Goal: Transaction & Acquisition: Purchase product/service

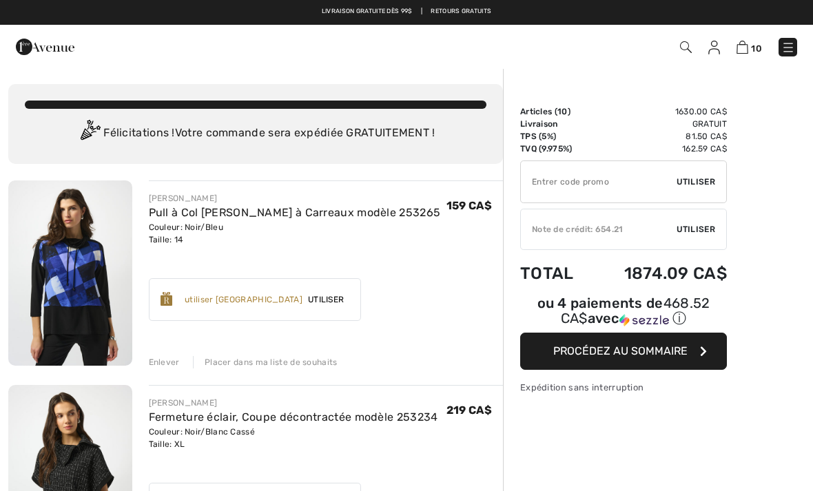
click at [787, 46] on img at bounding box center [788, 48] width 14 height 14
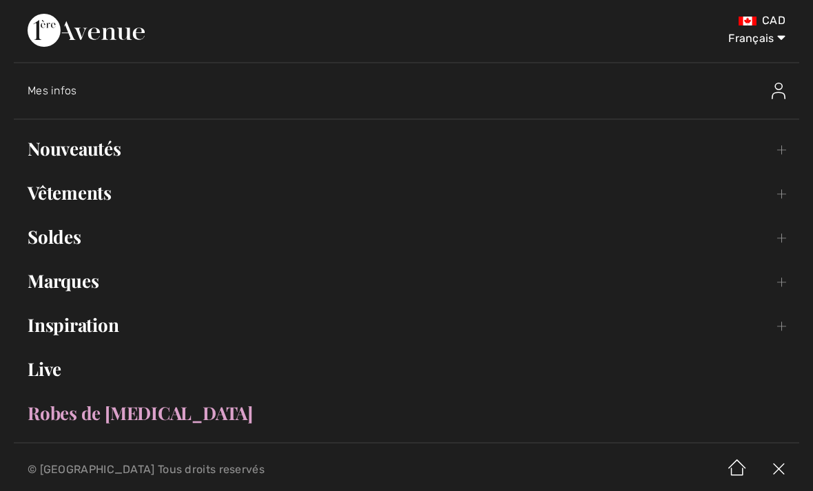
click at [96, 163] on link "Nouveautés Toggle submenu" at bounding box center [406, 149] width 785 height 30
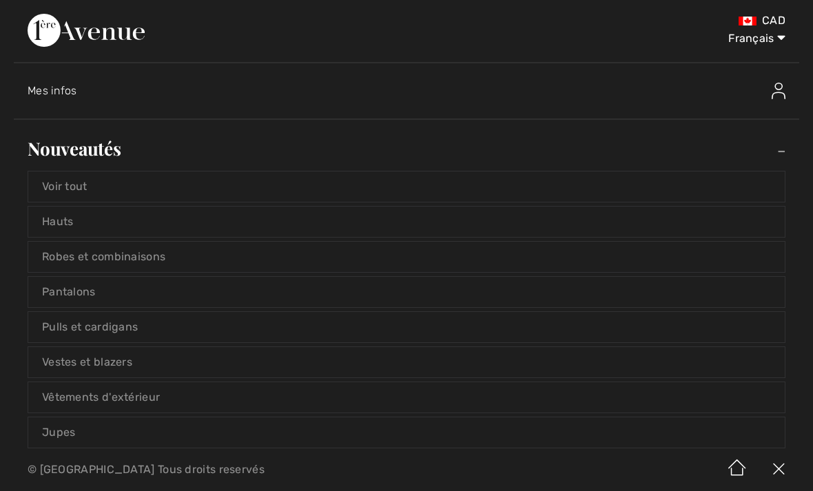
click at [81, 183] on link "Voir tout" at bounding box center [406, 187] width 756 height 30
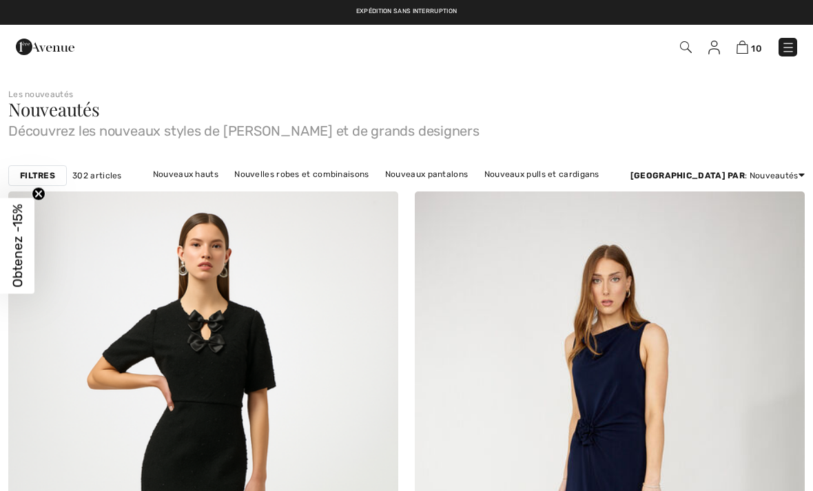
checkbox input "true"
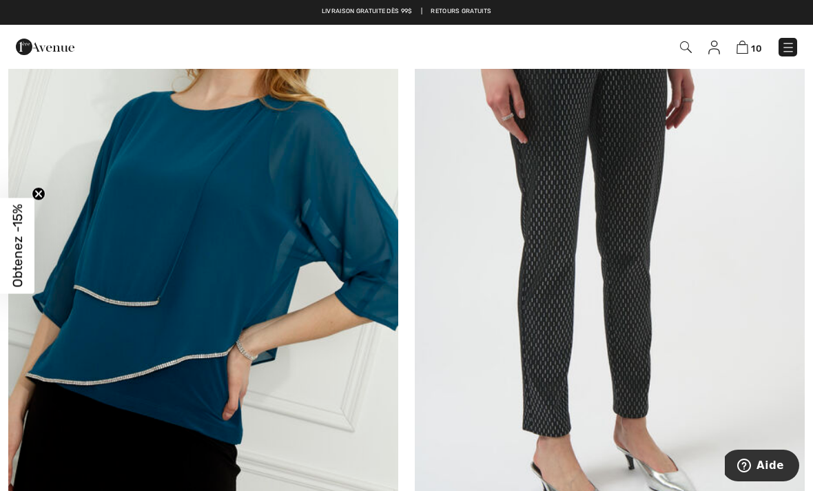
scroll to position [1513, 0]
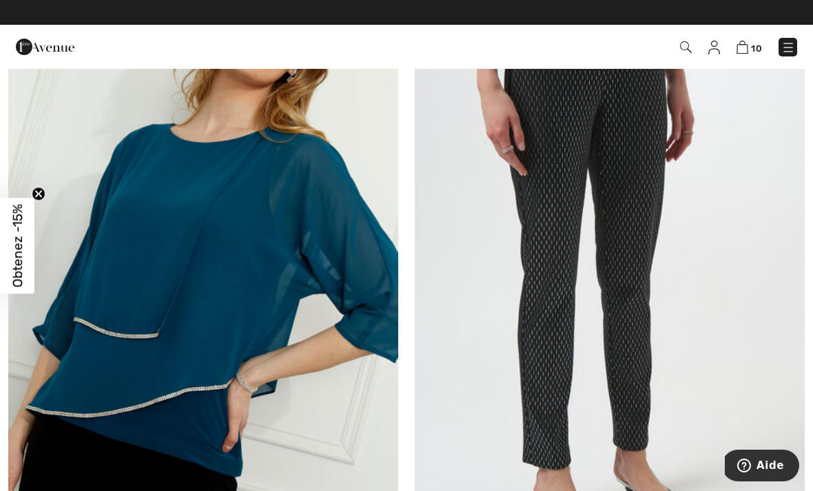
click at [713, 46] on img at bounding box center [714, 48] width 12 height 14
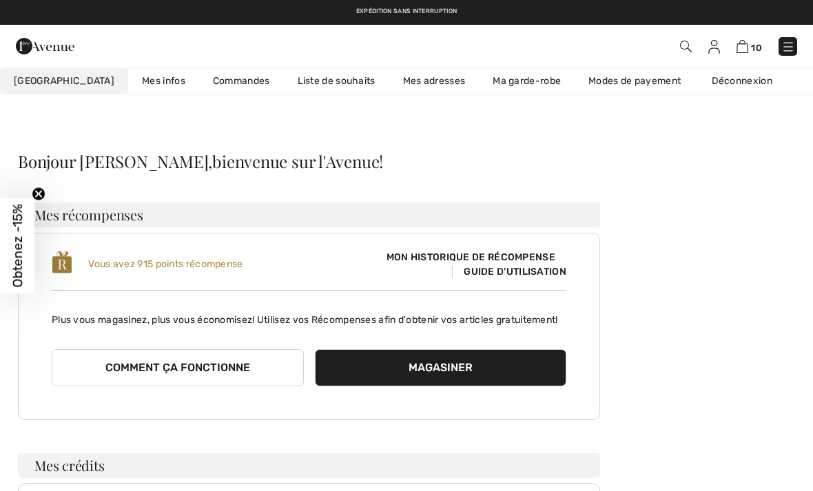
click at [320, 78] on link "Liste de souhaits" at bounding box center [336, 80] width 105 height 25
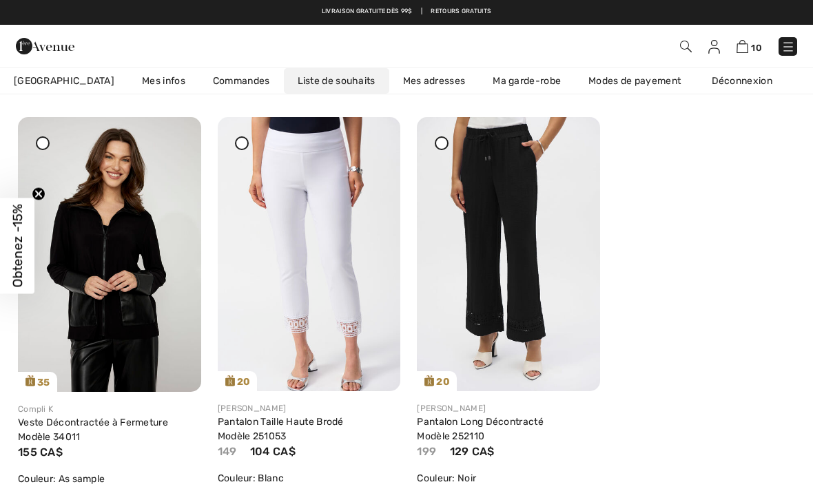
scroll to position [1826, 0]
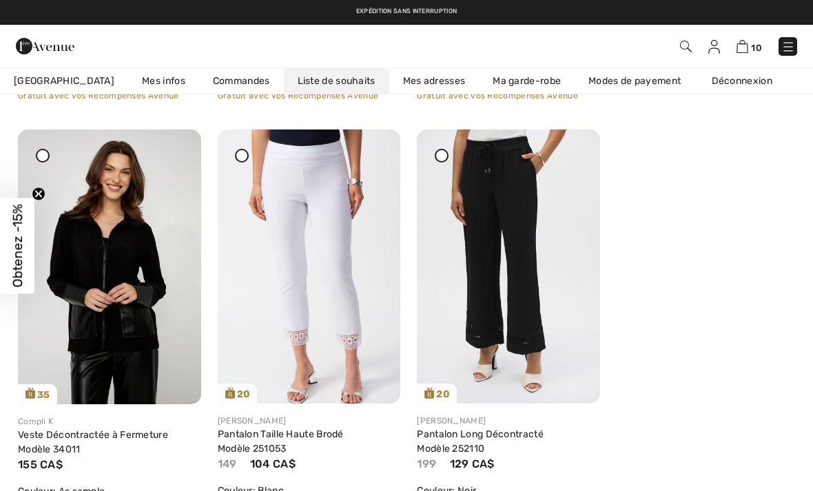
click at [377, 144] on icon at bounding box center [373, 139] width 8 height 10
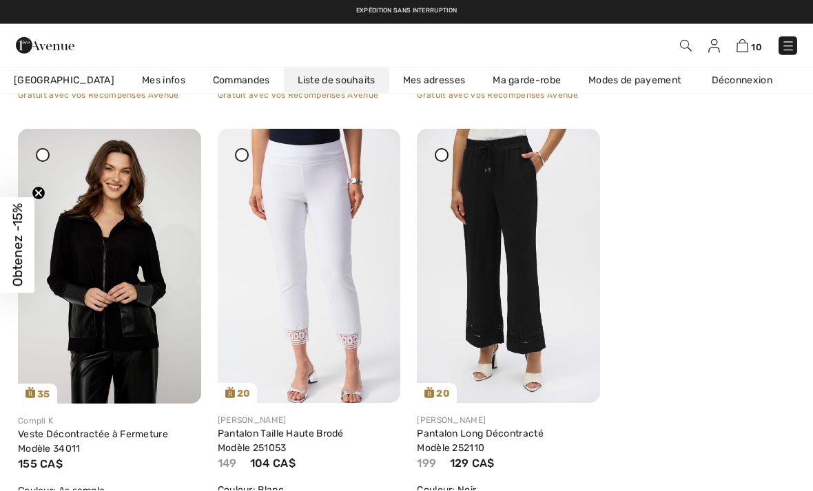
scroll to position [1870, 0]
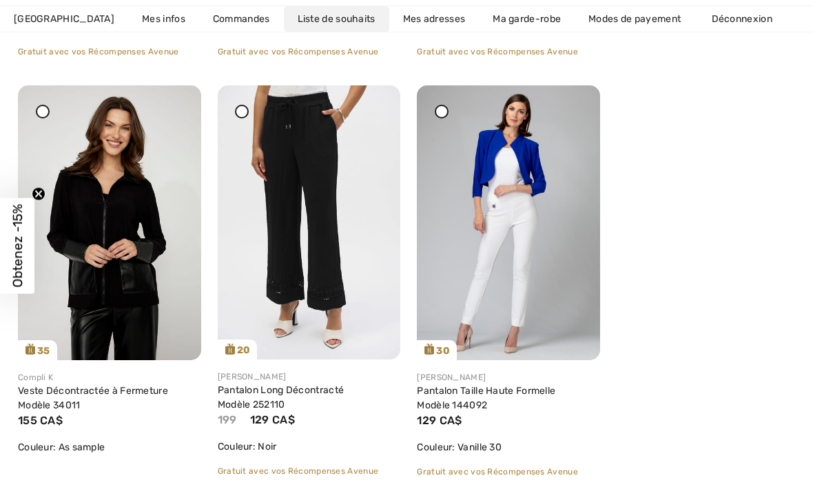
click at [373, 100] on icon at bounding box center [373, 95] width 8 height 10
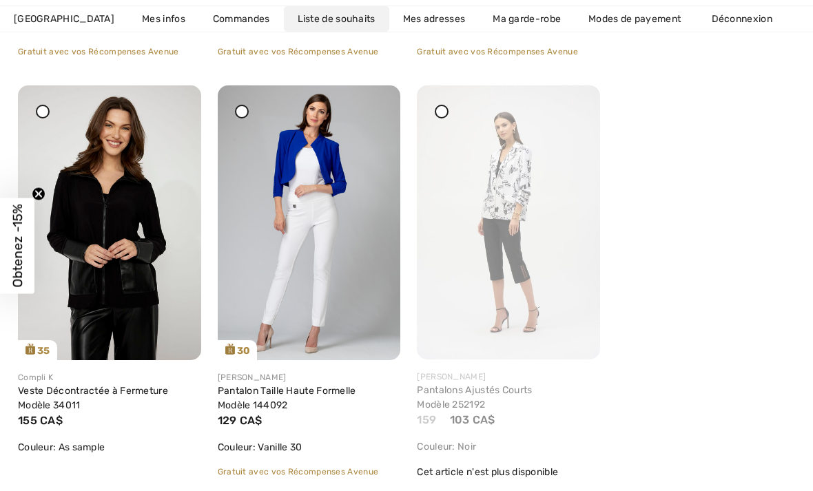
click at [377, 100] on icon at bounding box center [373, 95] width 8 height 10
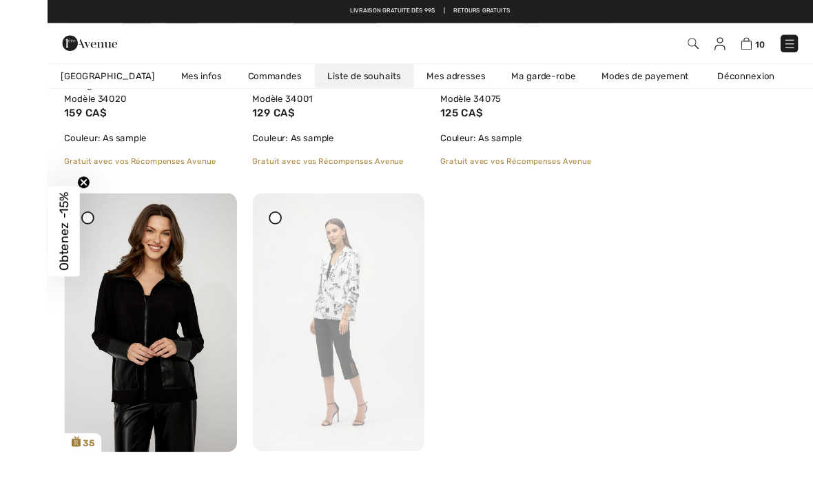
scroll to position [1854, 0]
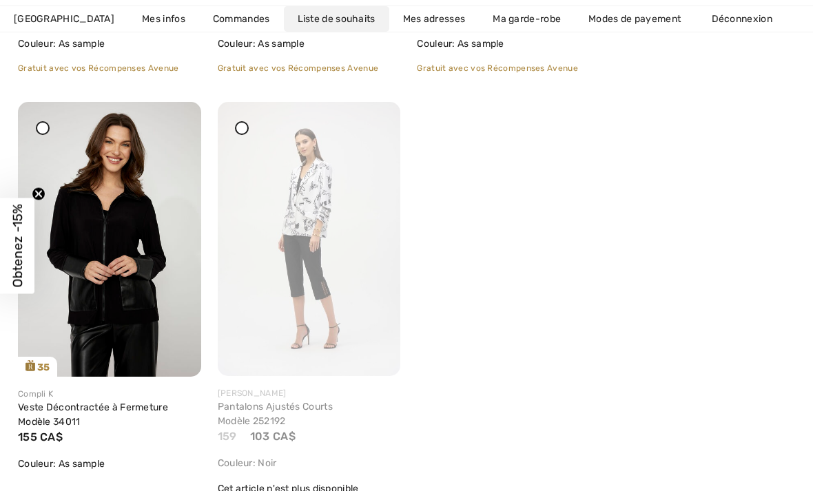
click at [344, 287] on img at bounding box center [309, 239] width 183 height 274
click at [373, 102] on img at bounding box center [309, 239] width 183 height 274
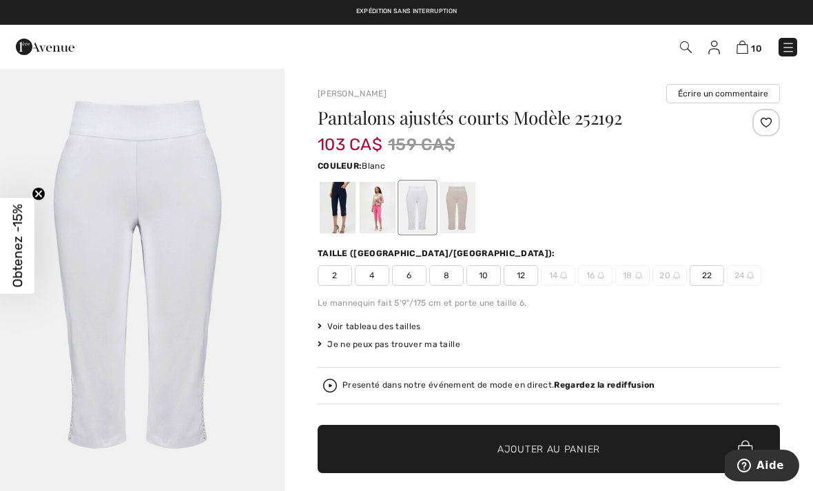
click at [719, 53] on img at bounding box center [714, 48] width 12 height 14
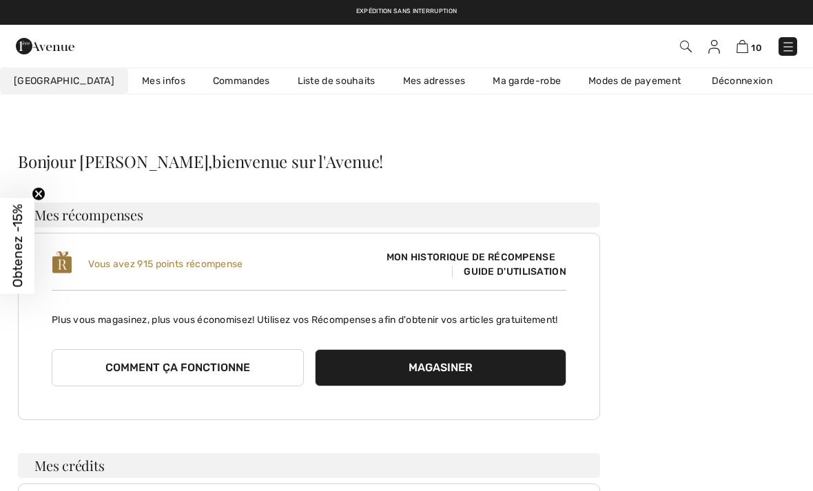
click at [324, 81] on link "Liste de souhaits" at bounding box center [336, 80] width 105 height 25
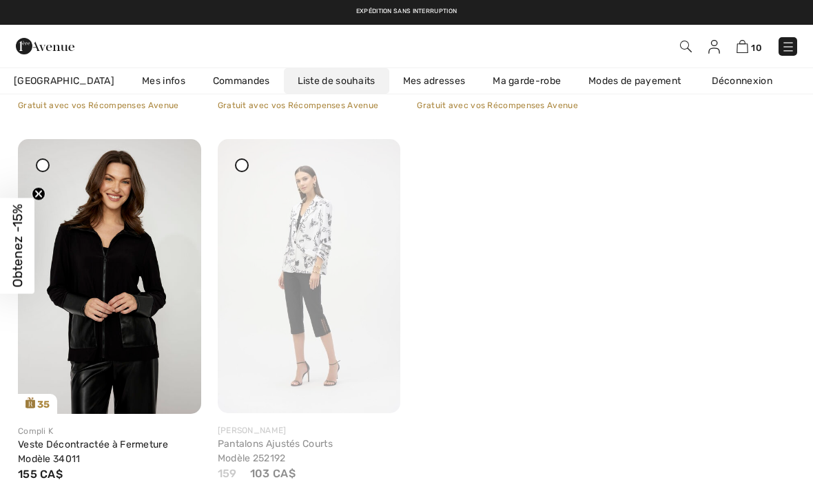
scroll to position [1816, 0]
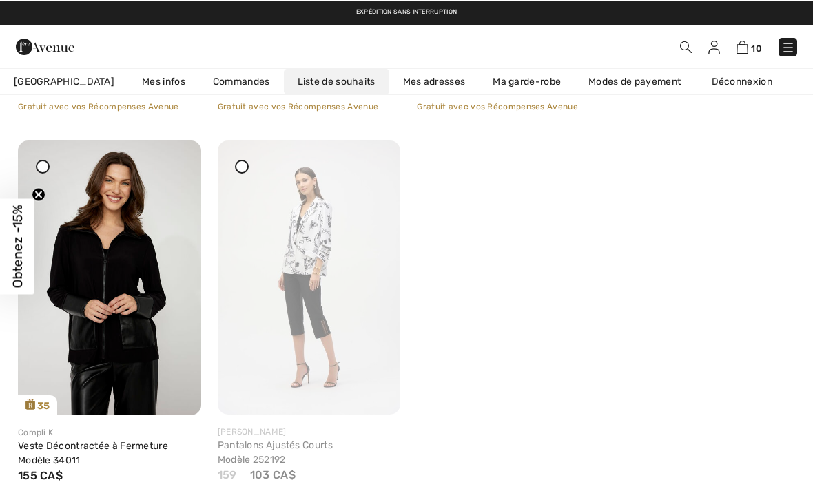
click at [245, 165] on icon at bounding box center [242, 166] width 6 height 6
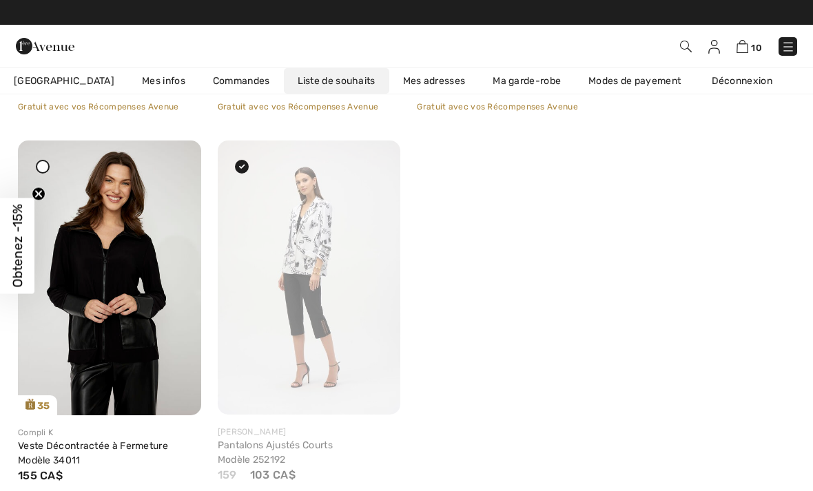
click at [379, 160] on div at bounding box center [373, 150] width 19 height 19
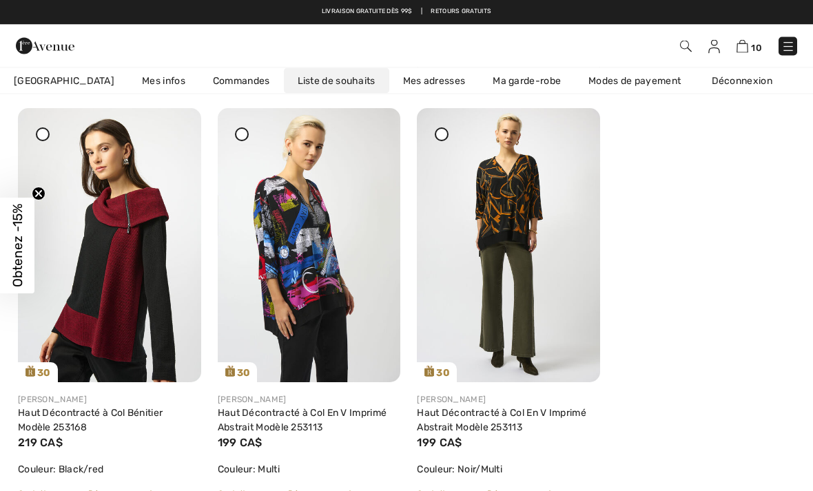
scroll to position [0, 0]
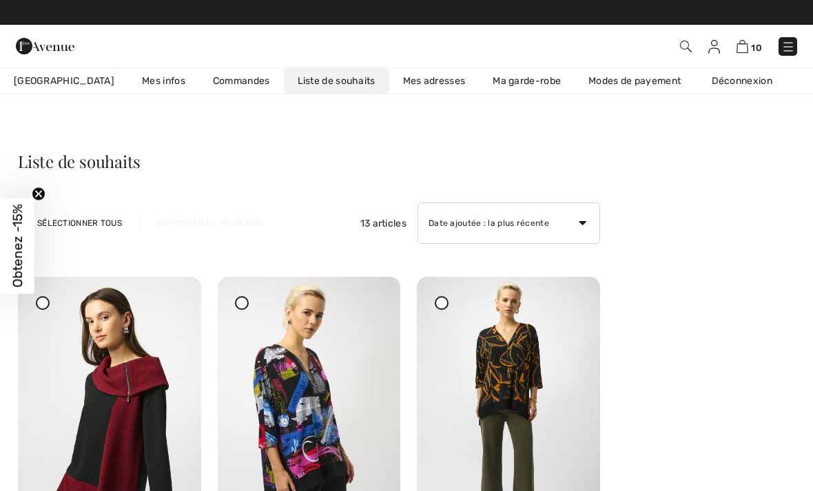
click at [787, 45] on img at bounding box center [788, 47] width 14 height 14
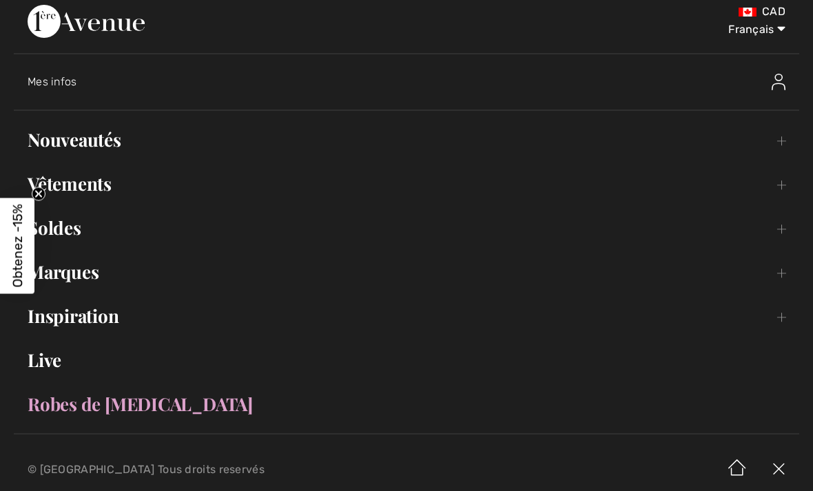
scroll to position [12, 0]
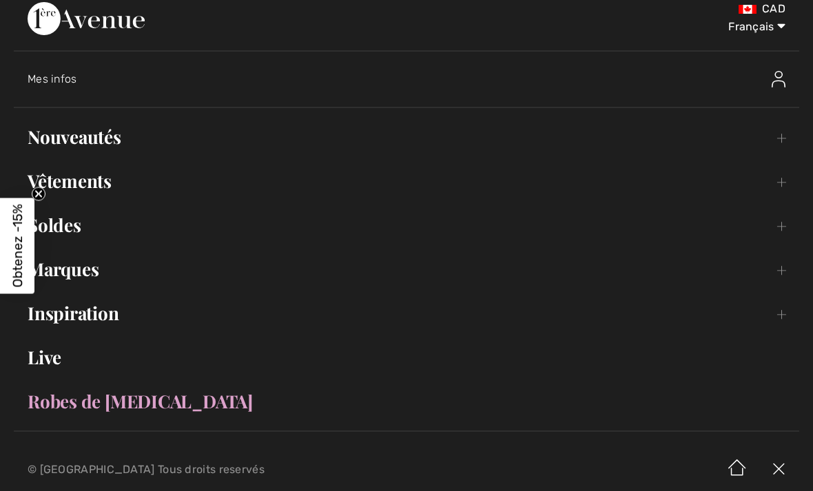
click at [81, 220] on link "Soldes Toggle submenu" at bounding box center [406, 225] width 785 height 30
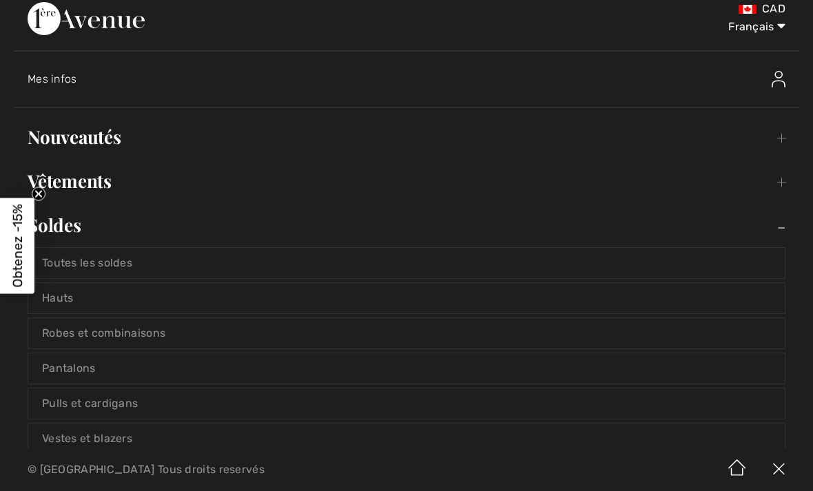
click at [119, 258] on link "Toutes les soldes" at bounding box center [406, 263] width 756 height 30
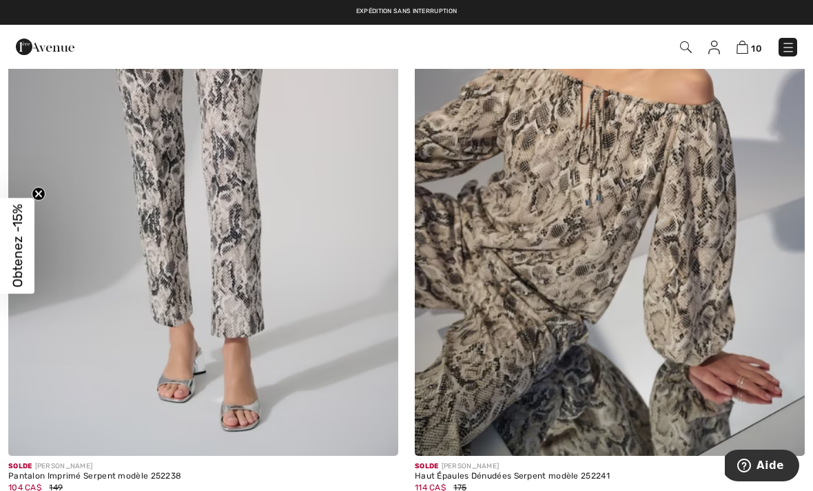
scroll to position [10912, 0]
click at [245, 233] on img at bounding box center [203, 164] width 390 height 585
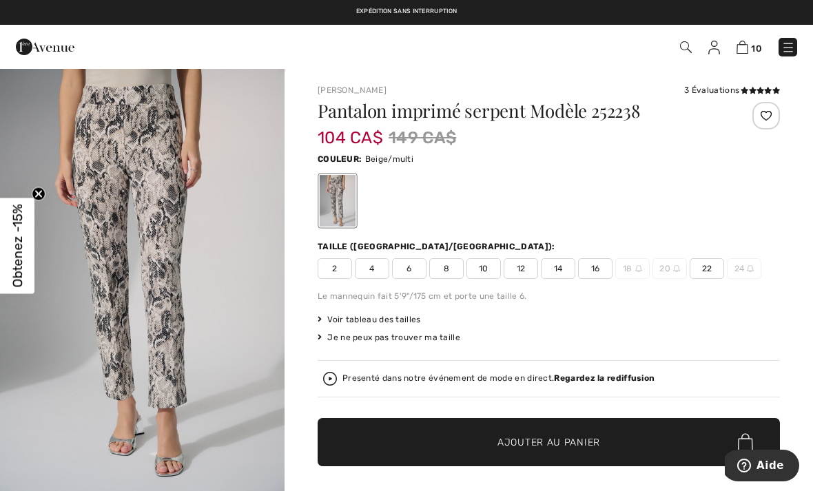
click at [557, 273] on span "14" at bounding box center [558, 268] width 34 height 21
click at [529, 452] on span "✔ Ajouté au panier Ajouter au panier" at bounding box center [549, 442] width 462 height 48
click at [235, 315] on div at bounding box center [406, 245] width 813 height 491
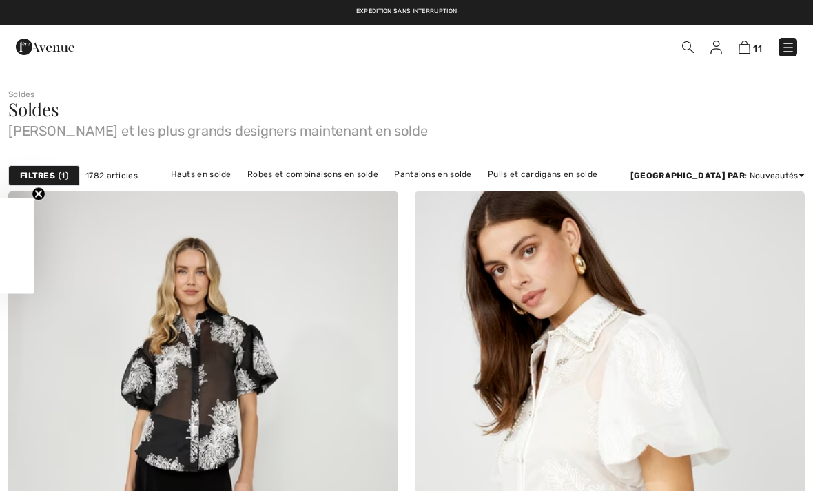
checkbox input "true"
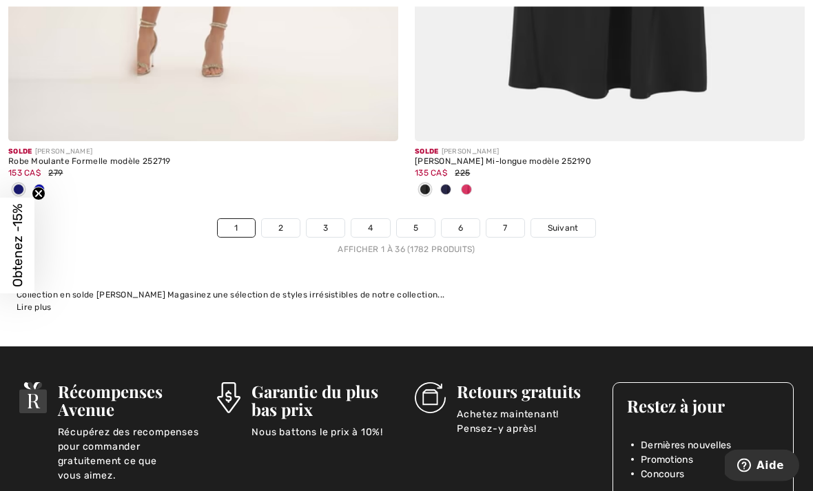
scroll to position [11880, 0]
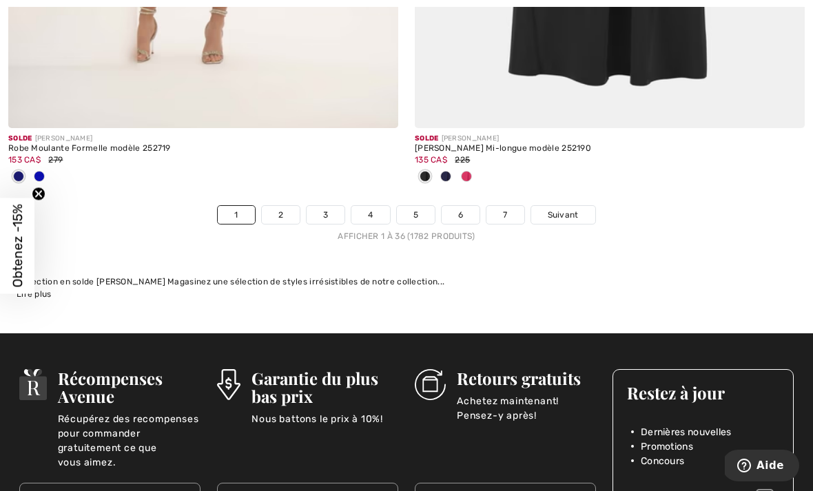
click at [571, 209] on span "Suivant" at bounding box center [563, 215] width 31 height 12
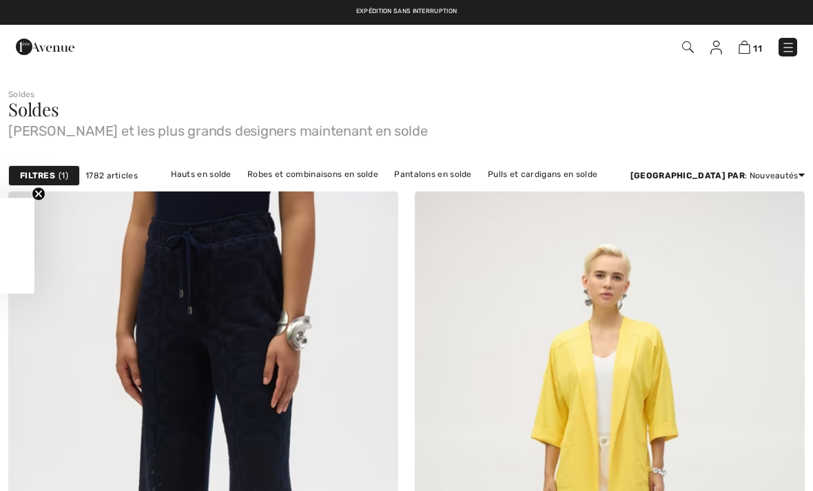
checkbox input "true"
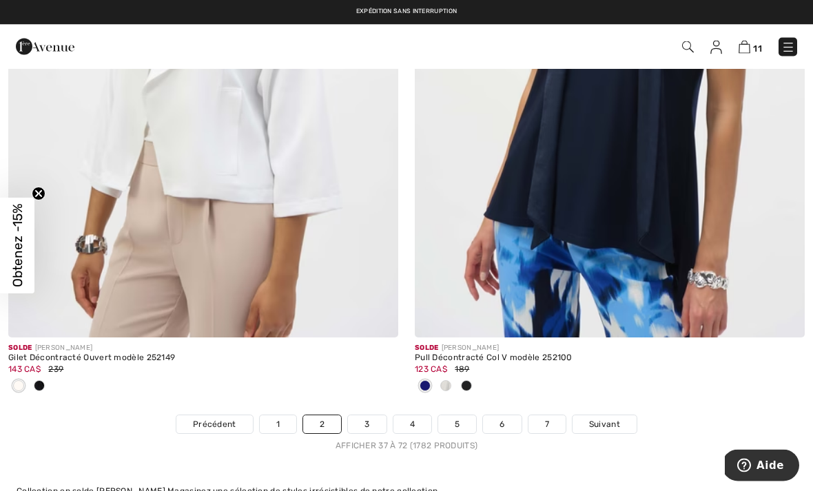
scroll to position [11897, 0]
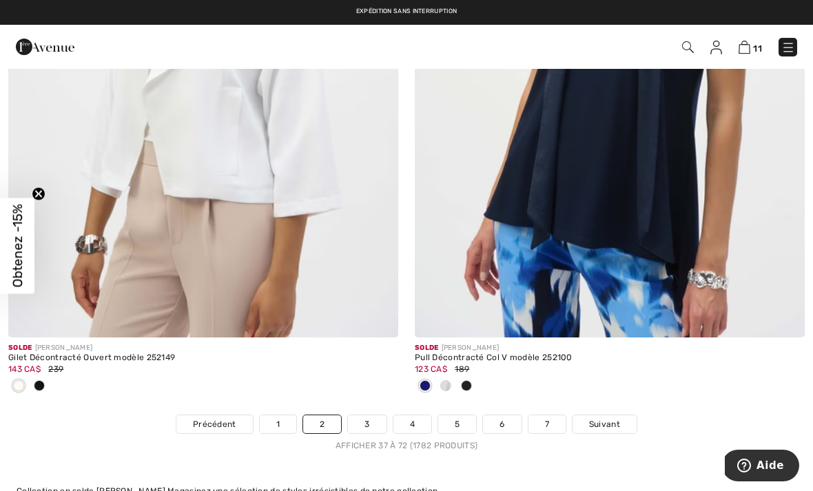
click at [786, 45] on img at bounding box center [788, 48] width 14 height 14
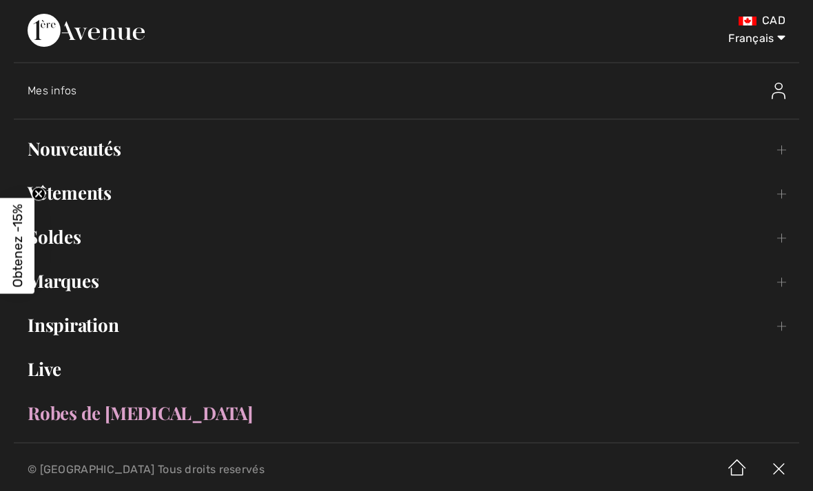
click at [89, 154] on link "Nouveautés Toggle submenu" at bounding box center [406, 149] width 785 height 30
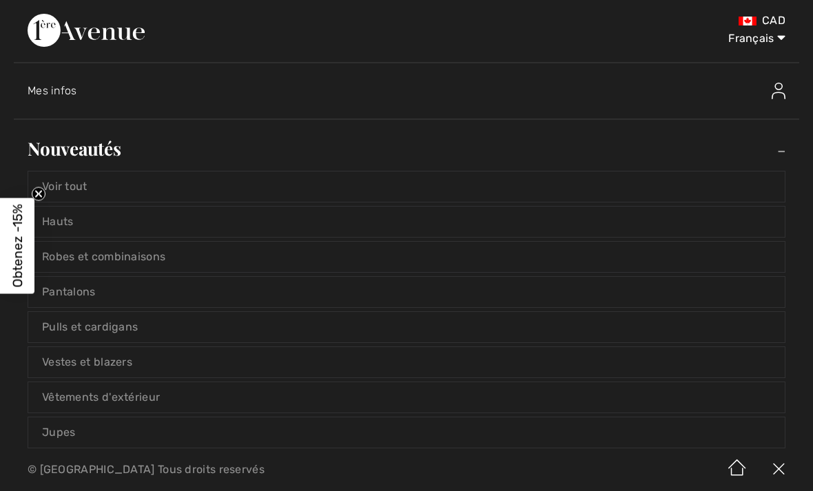
click at [81, 188] on link "Voir tout" at bounding box center [406, 187] width 756 height 30
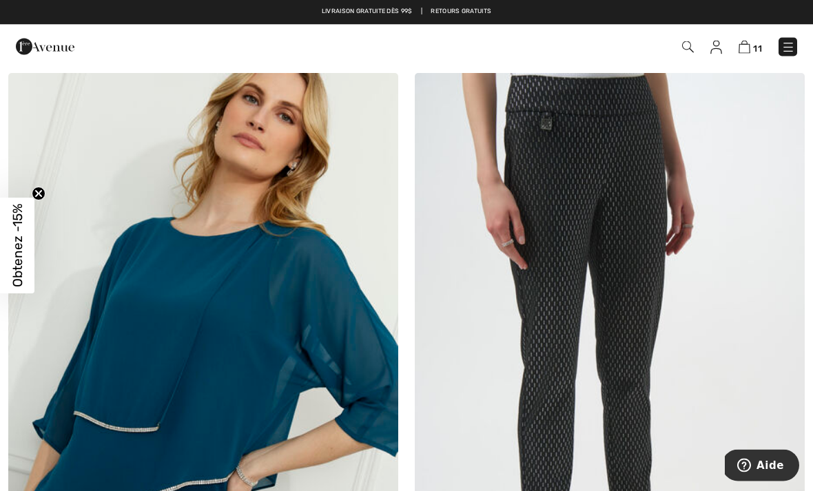
scroll to position [1418, 0]
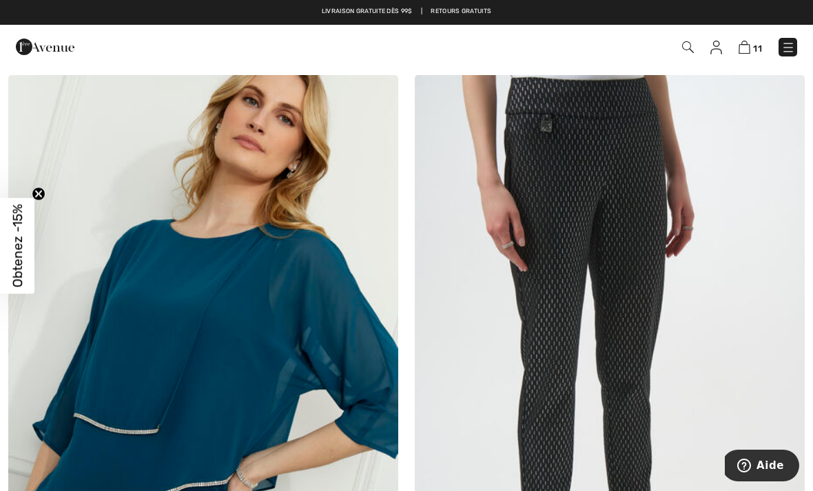
click at [654, 226] on img at bounding box center [610, 367] width 390 height 585
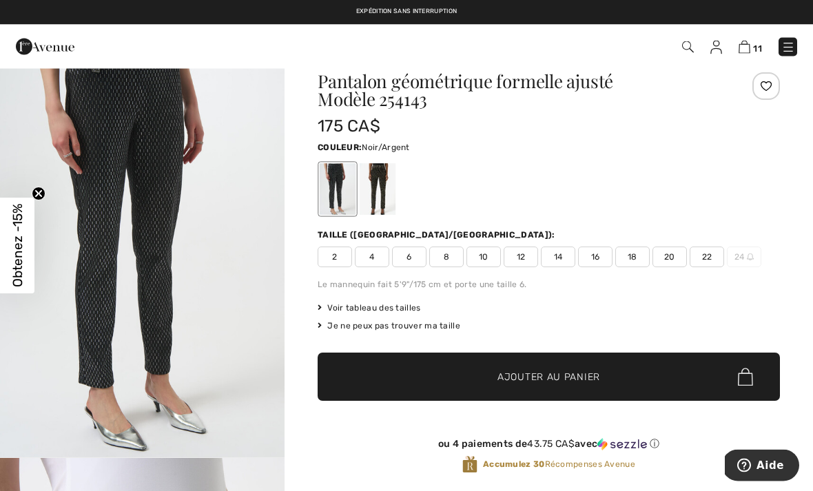
scroll to position [36, 0]
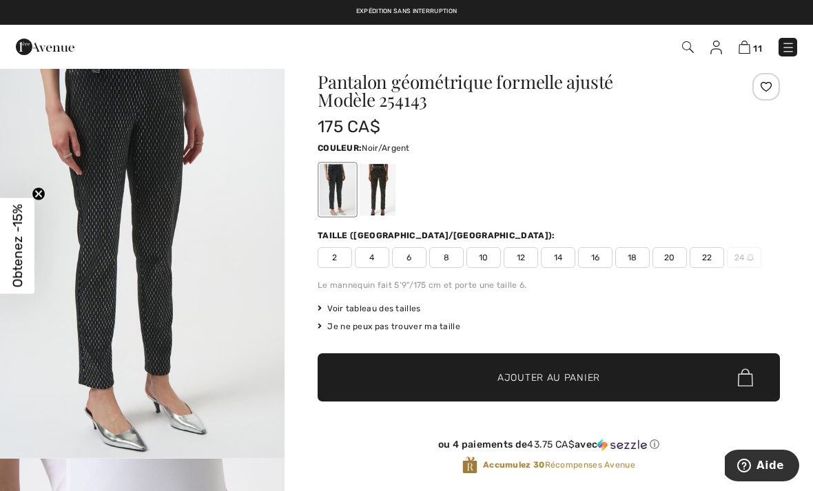
click at [388, 189] on div at bounding box center [378, 190] width 36 height 52
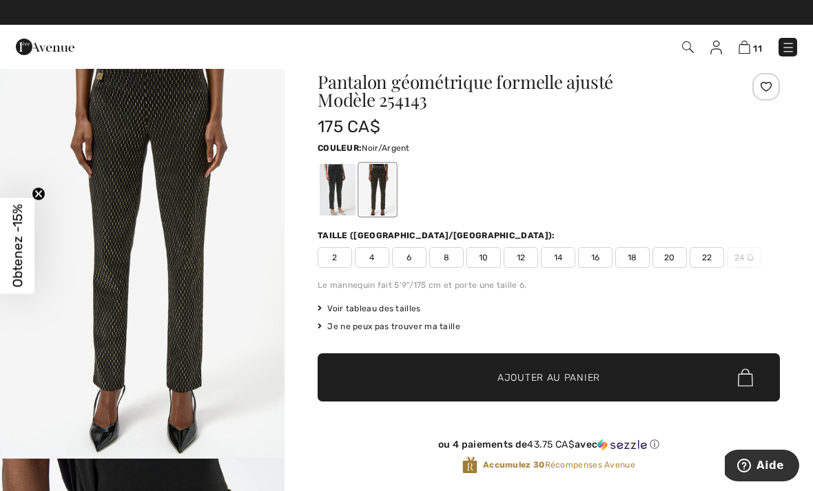
click at [342, 193] on div at bounding box center [338, 190] width 36 height 52
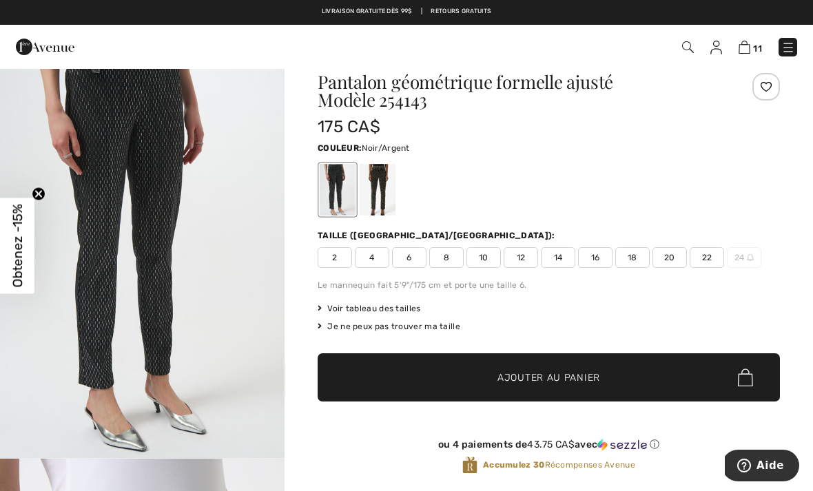
click at [553, 265] on span "14" at bounding box center [558, 257] width 34 height 21
click at [548, 377] on span "Ajouter au panier" at bounding box center [548, 378] width 103 height 14
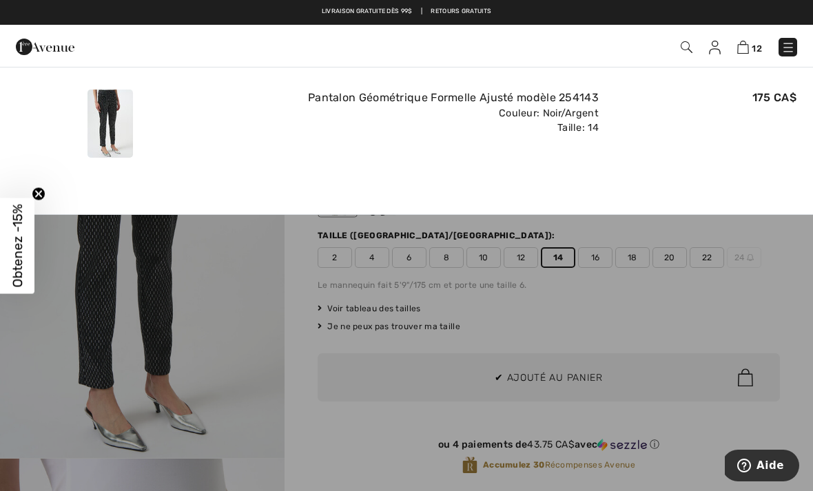
scroll to position [0, 0]
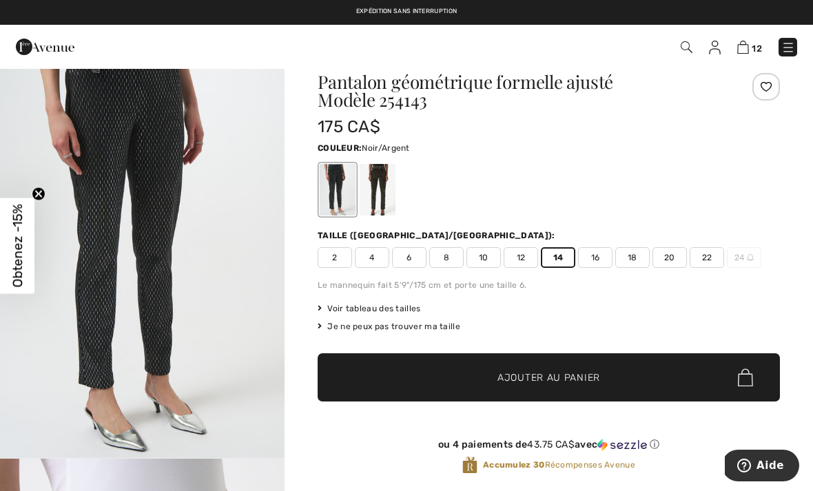
click at [719, 53] on img at bounding box center [715, 48] width 12 height 14
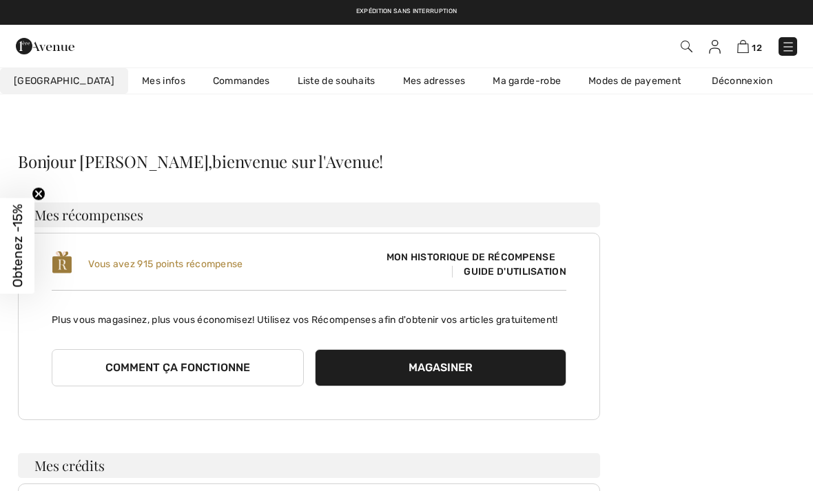
click at [285, 76] on link "Liste de souhaits" at bounding box center [336, 80] width 105 height 25
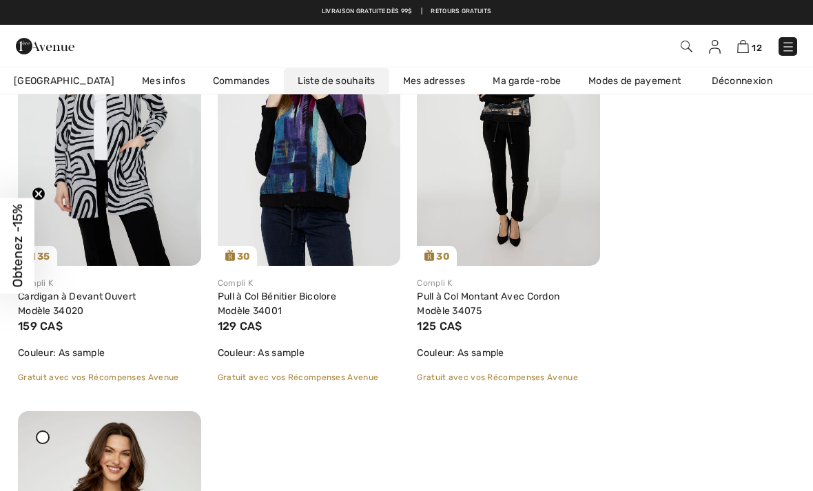
scroll to position [1544, 0]
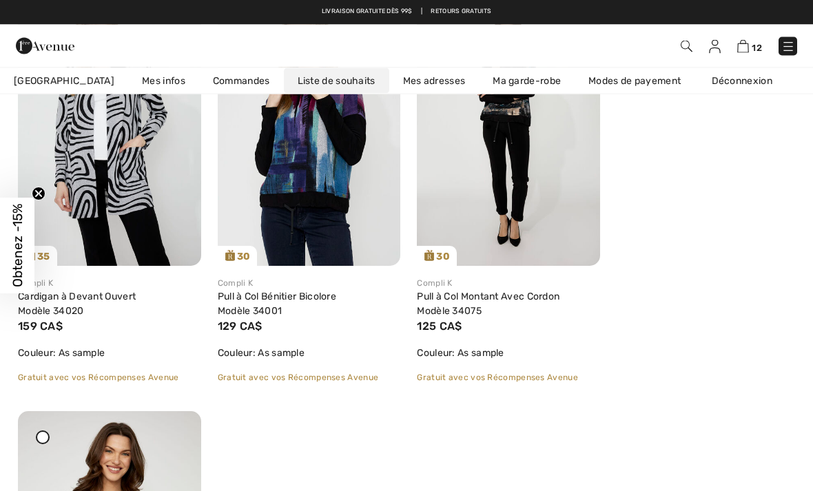
click at [747, 42] on img at bounding box center [743, 46] width 12 height 13
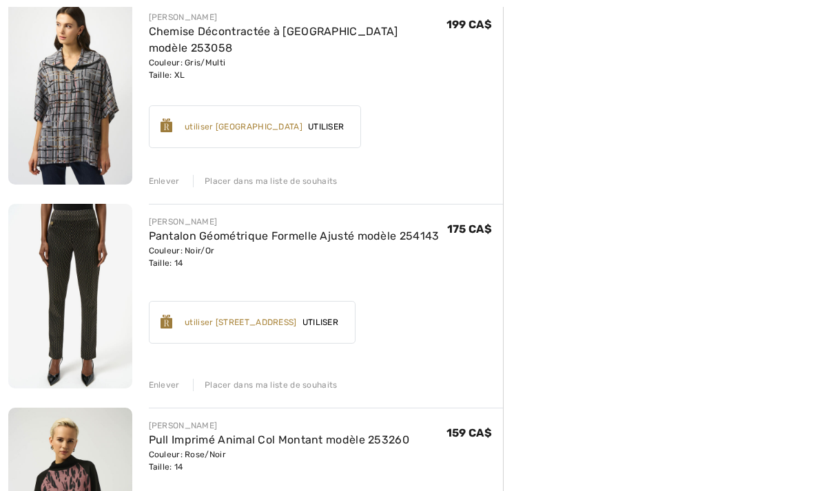
scroll to position [591, 0]
click at [167, 387] on div "Enlever" at bounding box center [164, 384] width 31 height 12
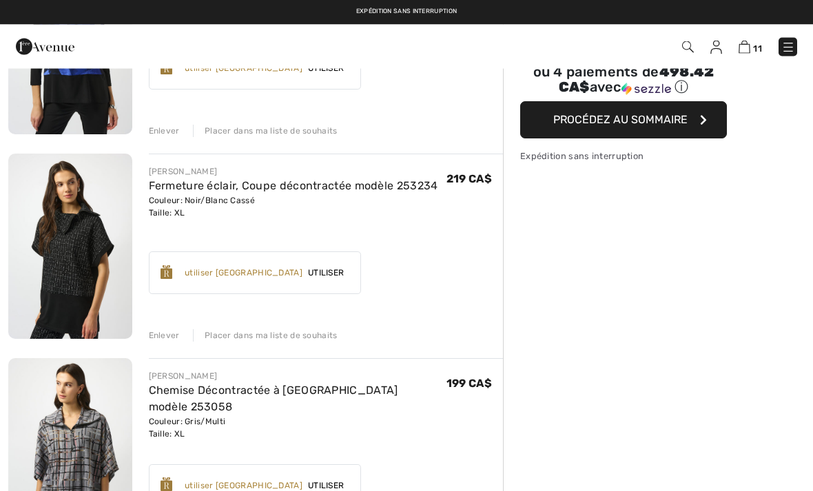
scroll to position [0, 0]
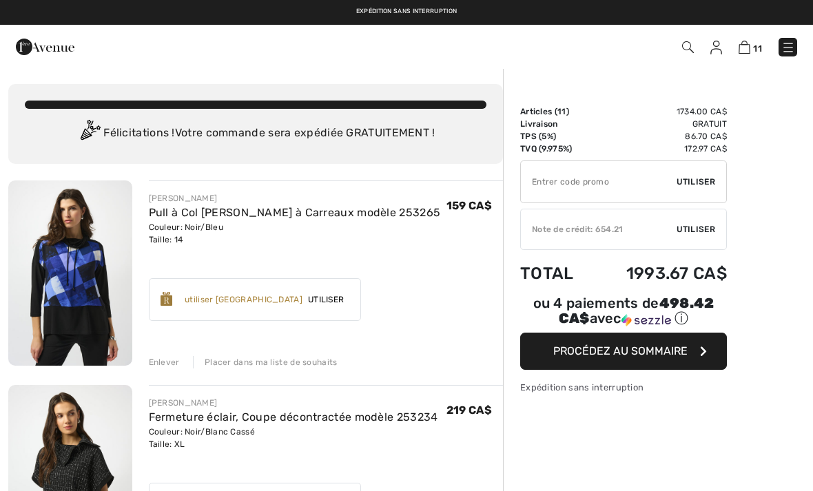
click at [791, 53] on img at bounding box center [788, 48] width 14 height 14
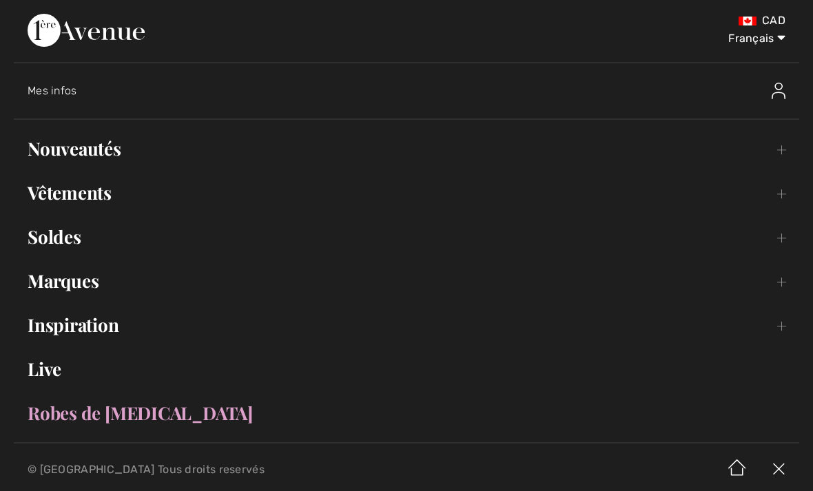
click at [115, 156] on link "Nouveautés Toggle submenu" at bounding box center [406, 149] width 785 height 30
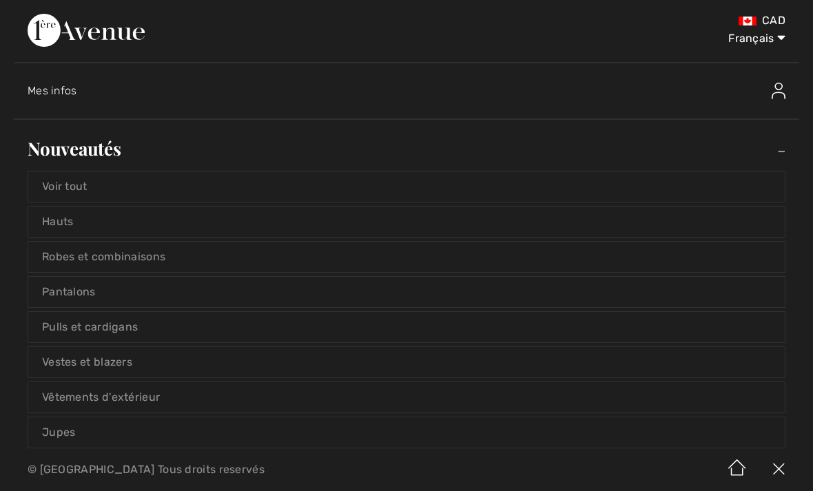
click at [87, 297] on link "Pantalons" at bounding box center [406, 292] width 756 height 30
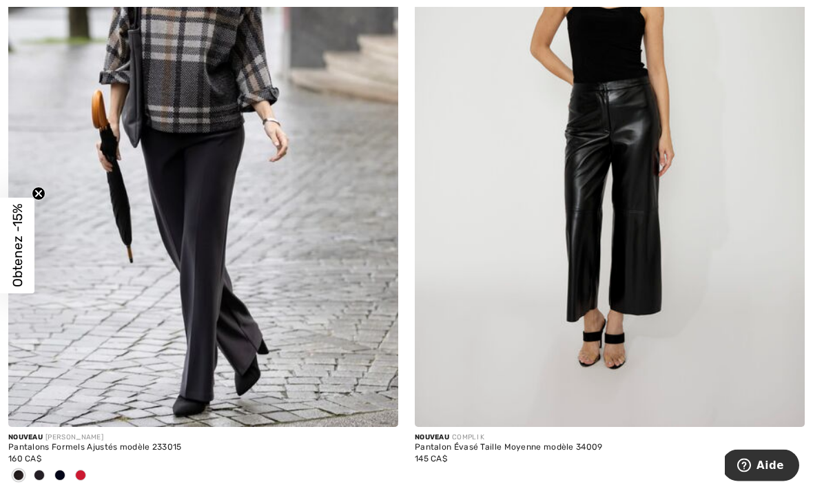
scroll to position [6344, 0]
click at [178, 205] on img at bounding box center [203, 134] width 390 height 585
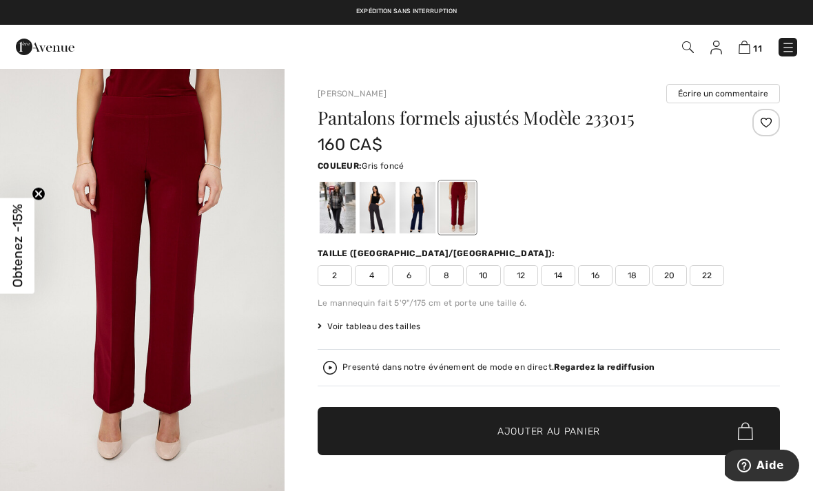
click at [382, 211] on div at bounding box center [378, 208] width 36 height 52
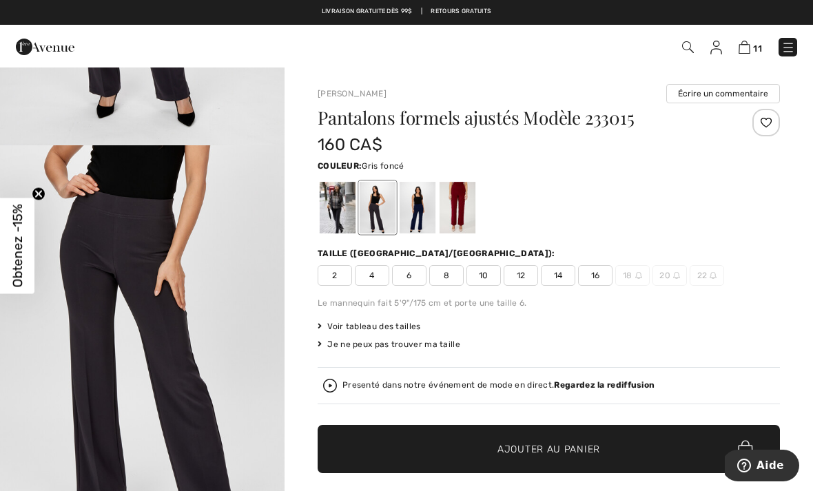
scroll to position [349, 0]
click at [562, 276] on span "14" at bounding box center [558, 275] width 34 height 21
click at [470, 444] on span "✔ Ajouté au panier Ajouter au panier" at bounding box center [549, 449] width 462 height 48
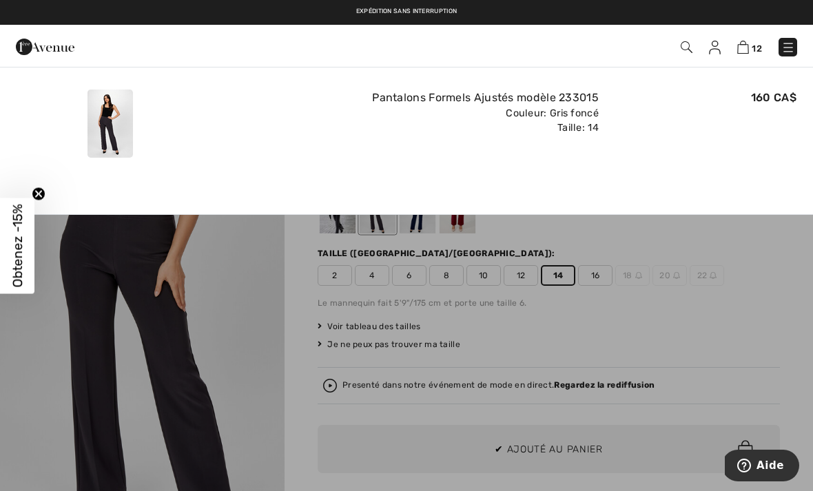
scroll to position [0, 0]
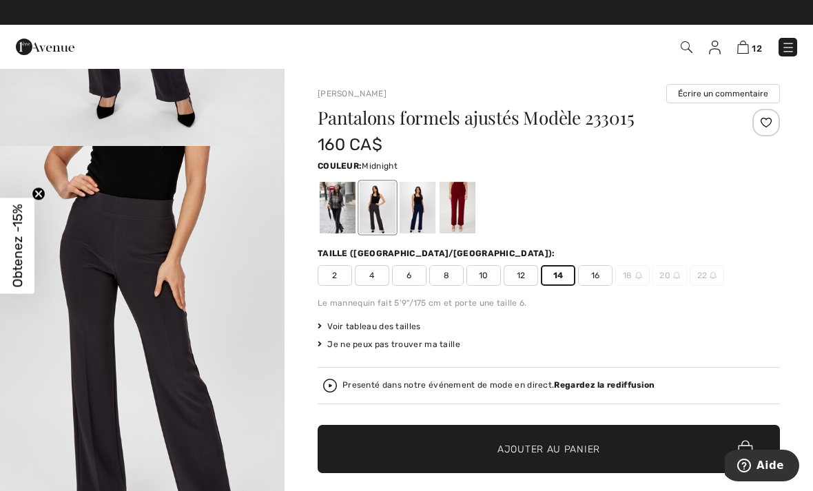
click at [424, 209] on div at bounding box center [417, 208] width 36 height 52
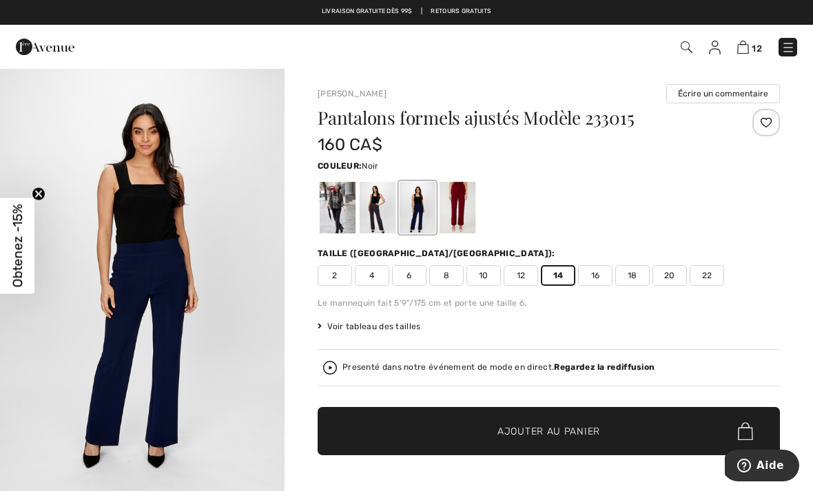
click at [337, 212] on div at bounding box center [338, 208] width 36 height 52
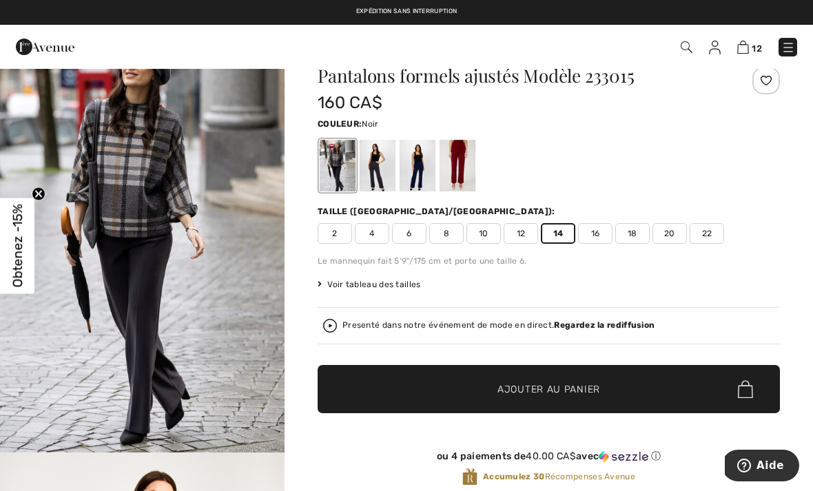
scroll to position [42, 0]
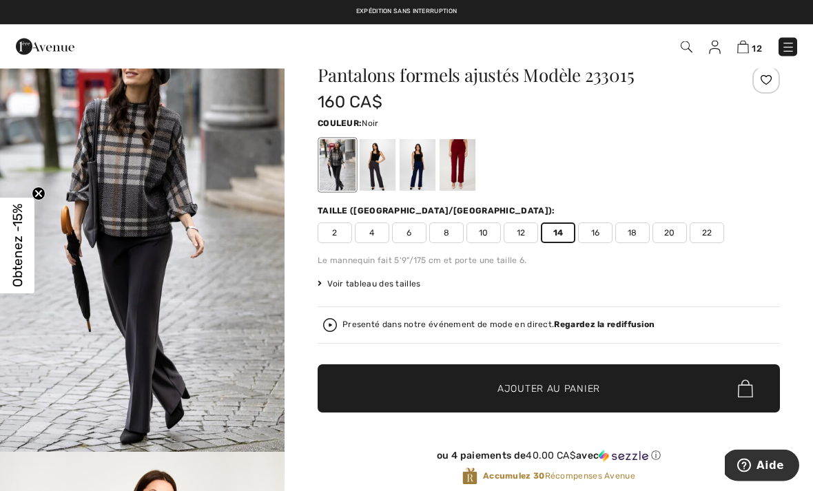
click at [492, 385] on span "✔ Ajouté au panier" at bounding box center [528, 389] width 108 height 14
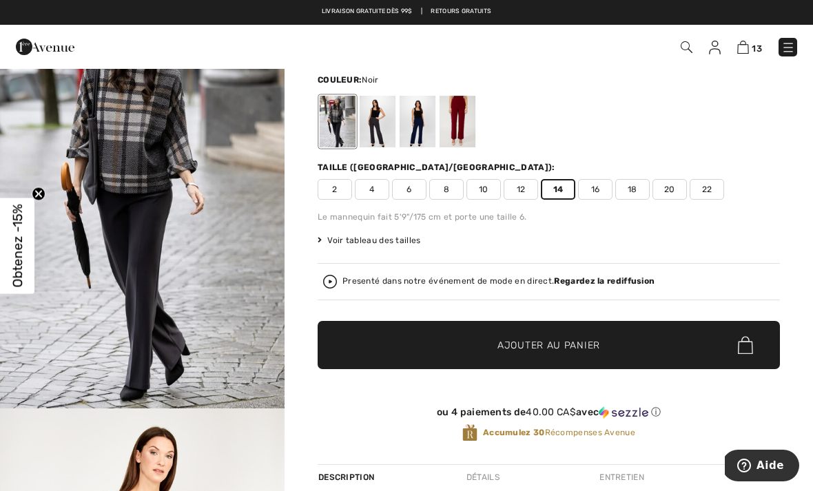
scroll to position [87, 0]
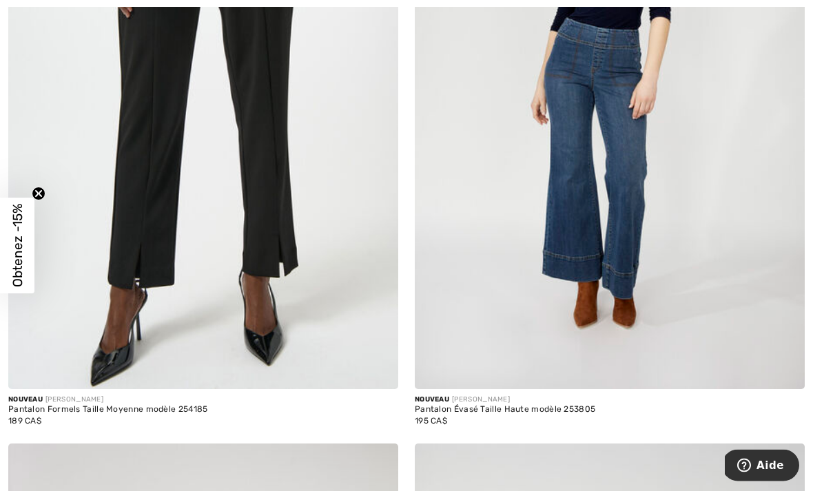
scroll to position [10426, 0]
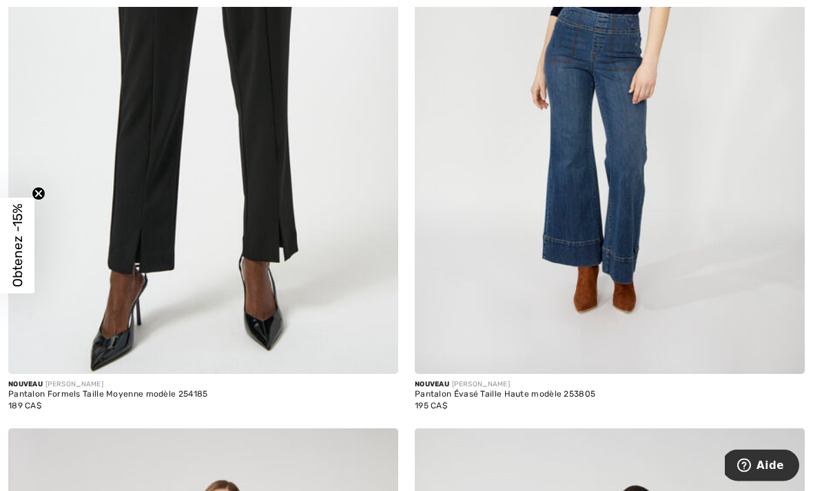
click at [632, 207] on img at bounding box center [610, 82] width 390 height 585
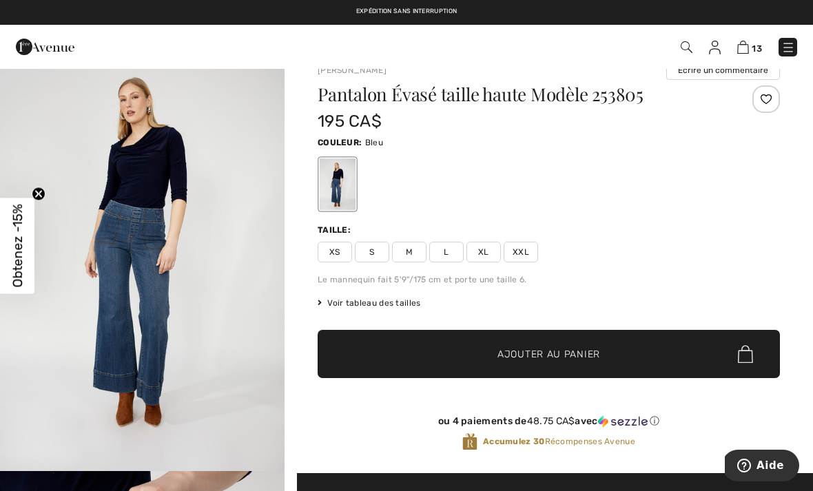
click at [486, 253] on span "XL" at bounding box center [483, 252] width 34 height 21
click at [506, 347] on span "Ajouter au panier" at bounding box center [548, 354] width 103 height 14
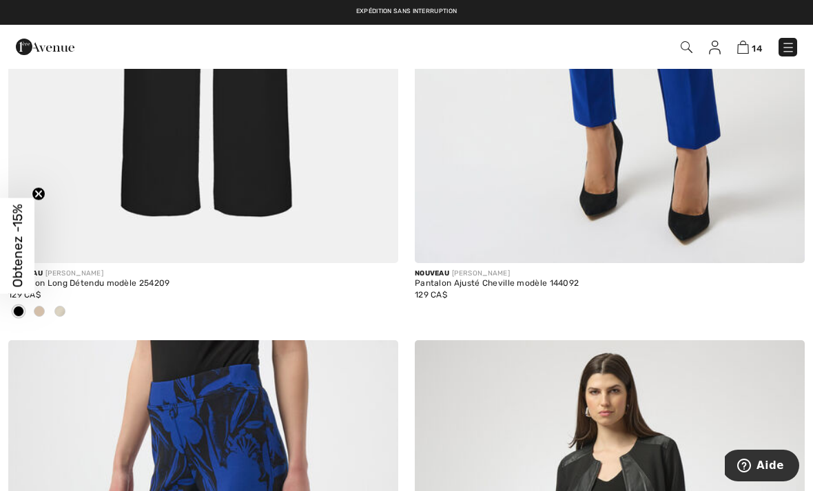
scroll to position [9229, 0]
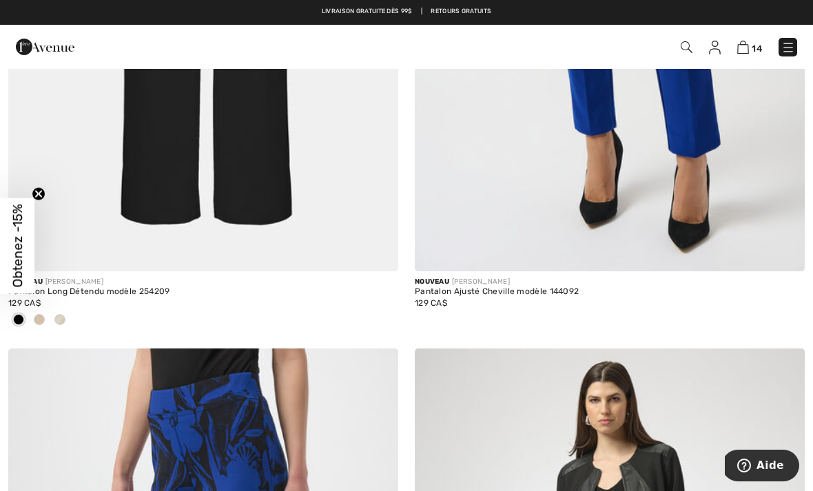
click at [748, 48] on img at bounding box center [743, 47] width 12 height 13
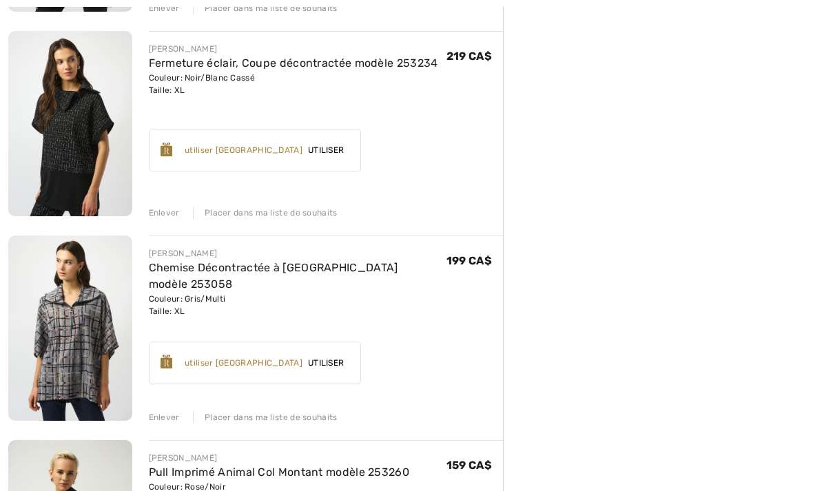
scroll to position [359, 0]
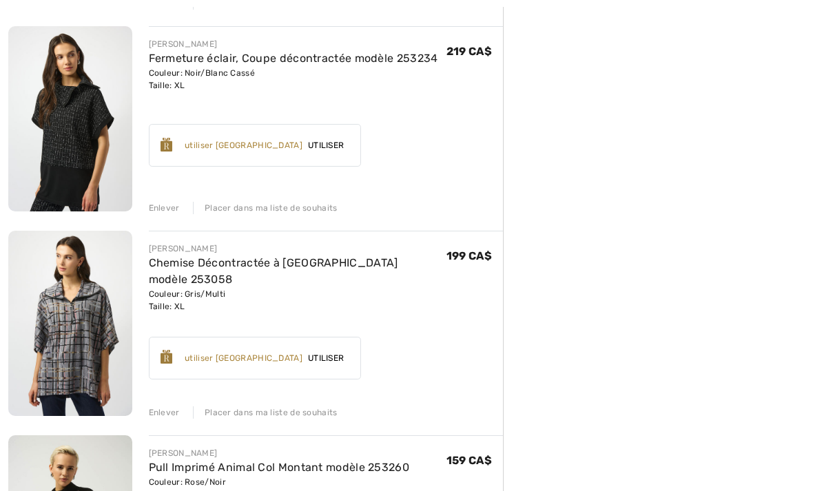
click at [349, 147] on span "Utiliser" at bounding box center [325, 145] width 47 height 12
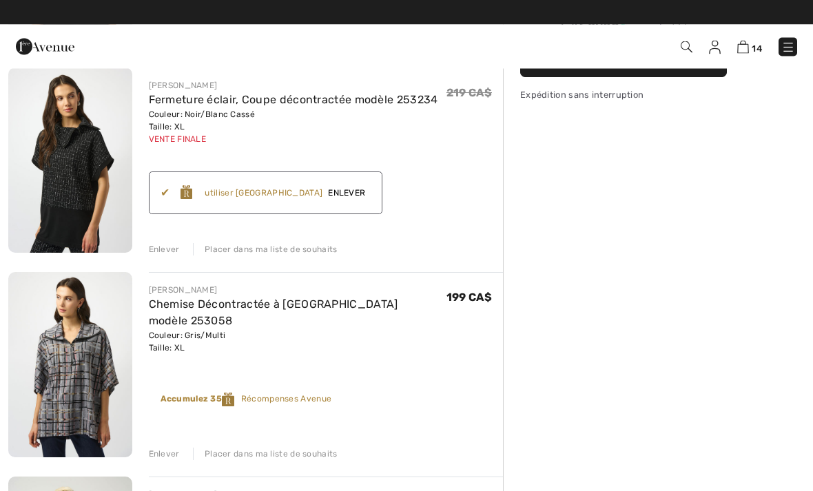
scroll to position [0, 0]
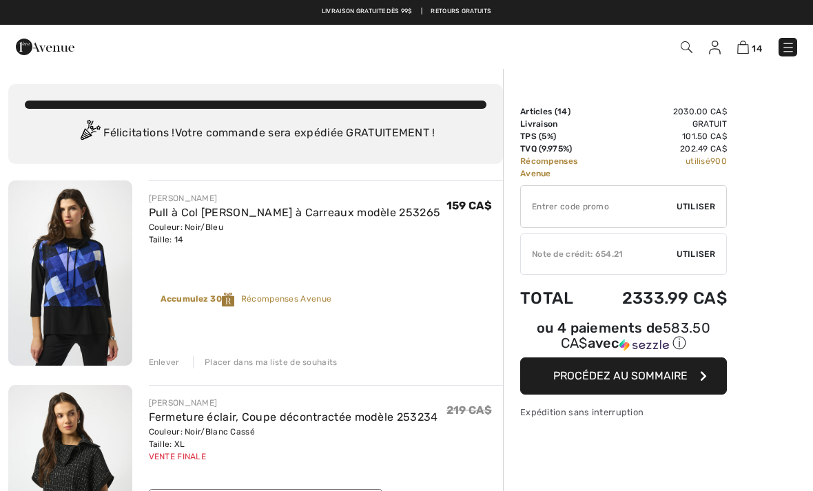
click at [787, 48] on img at bounding box center [788, 48] width 14 height 14
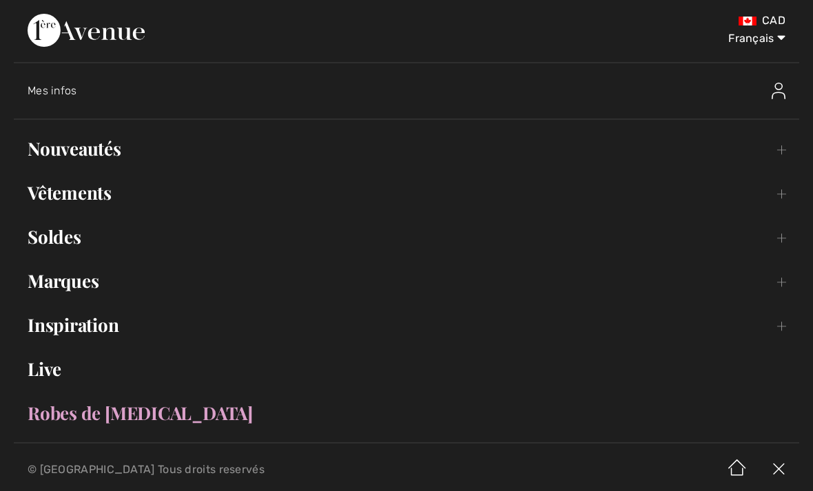
click at [94, 154] on link "Nouveautés Toggle submenu" at bounding box center [406, 149] width 785 height 30
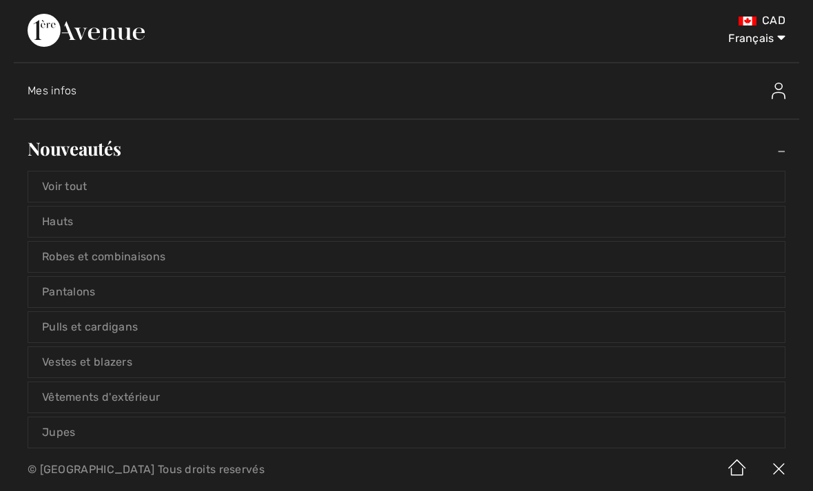
click at [132, 333] on link "Pulls et cardigans" at bounding box center [406, 327] width 756 height 30
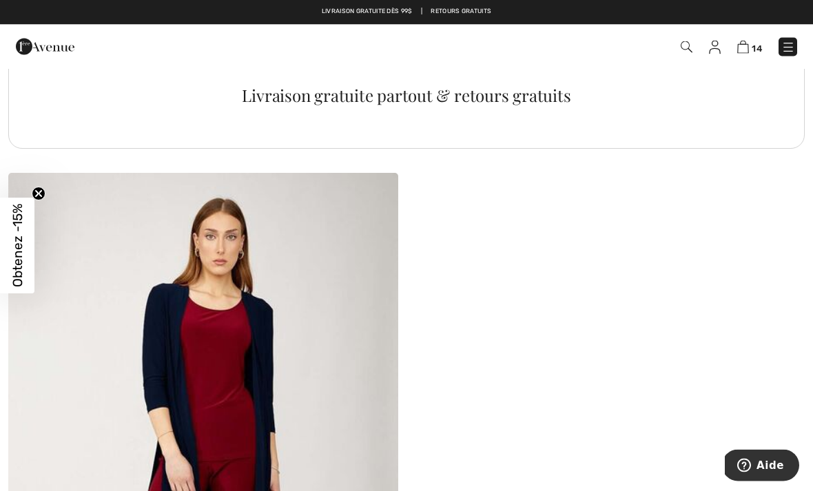
scroll to position [4023, 0]
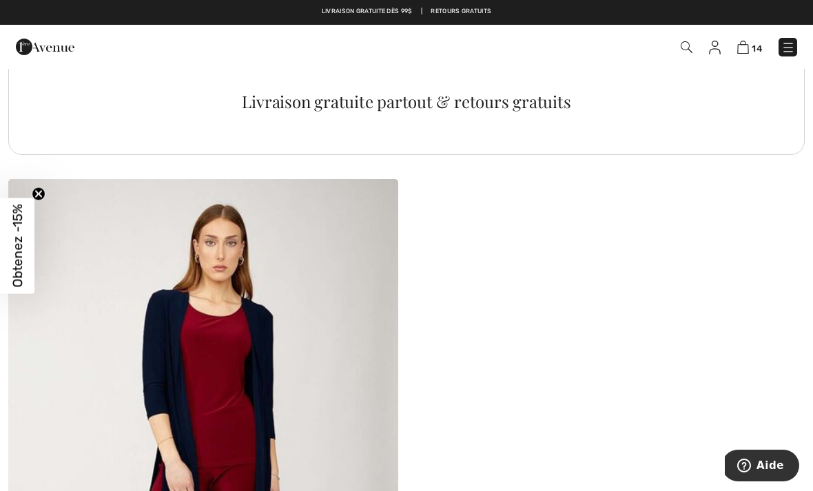
click at [747, 47] on img at bounding box center [743, 47] width 12 height 13
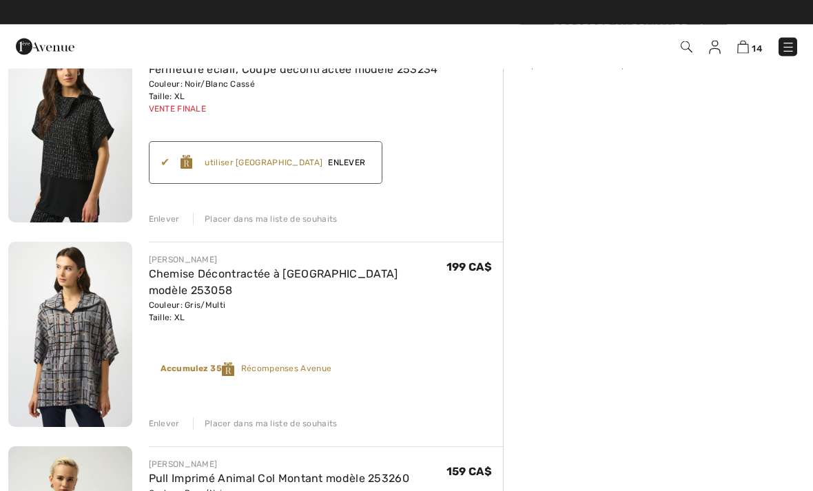
scroll to position [348, 0]
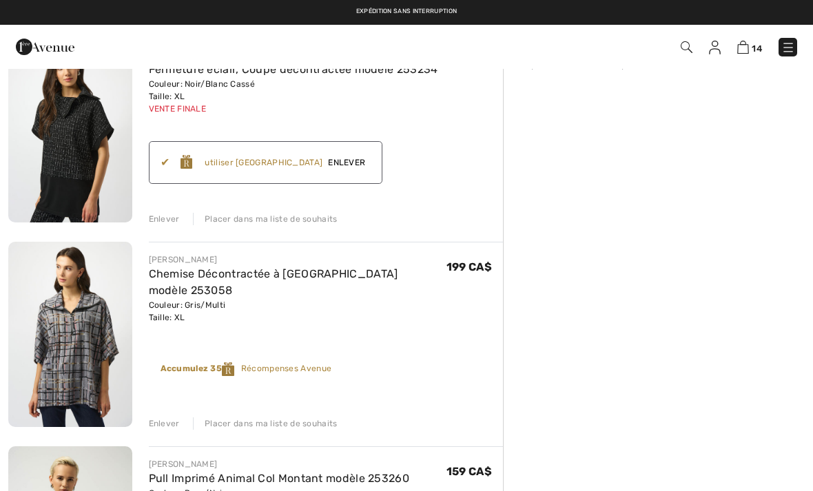
click at [718, 51] on img at bounding box center [715, 48] width 12 height 14
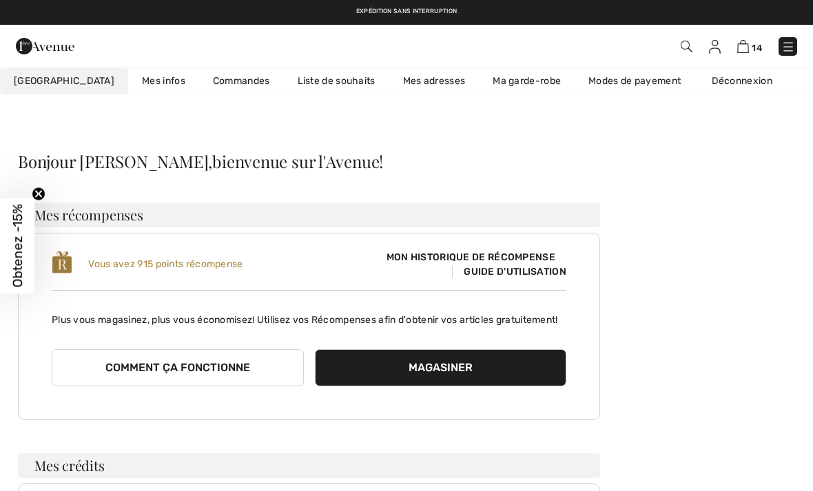
click at [298, 75] on link "Liste de souhaits" at bounding box center [336, 80] width 105 height 25
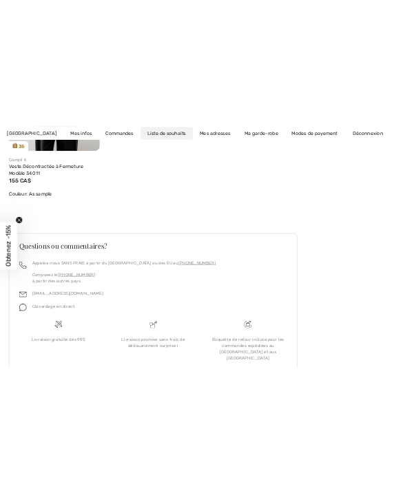
scroll to position [3803, 0]
